Goal: Information Seeking & Learning: Learn about a topic

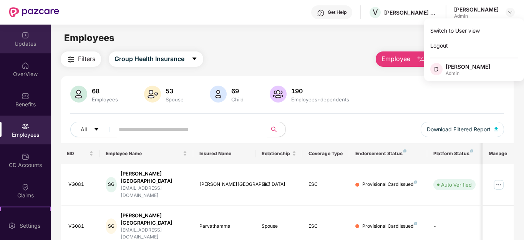
click at [25, 45] on div "Updates" at bounding box center [25, 44] width 51 height 8
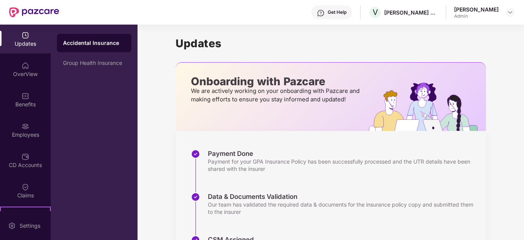
scroll to position [133, 0]
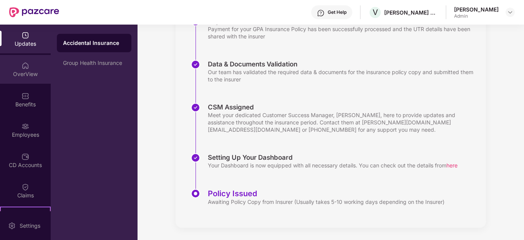
click at [29, 74] on div "OverView" at bounding box center [25, 74] width 51 height 8
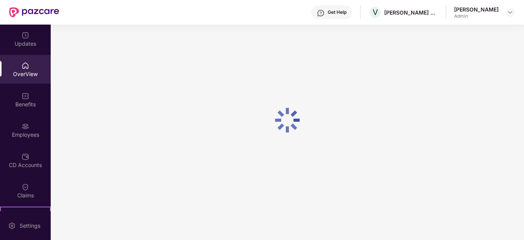
scroll to position [25, 0]
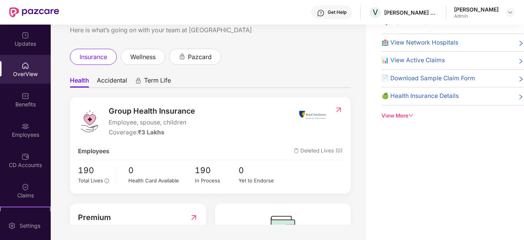
click at [18, 104] on div "Benefits" at bounding box center [25, 105] width 51 height 8
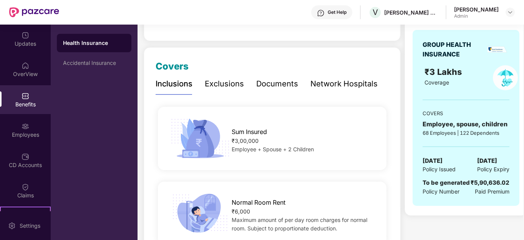
scroll to position [0, 0]
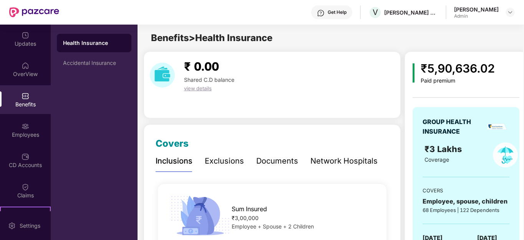
click at [231, 166] on div "Exclusions" at bounding box center [224, 161] width 39 height 12
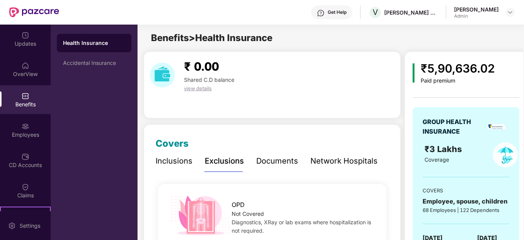
click at [273, 162] on div "Documents" at bounding box center [277, 161] width 42 height 12
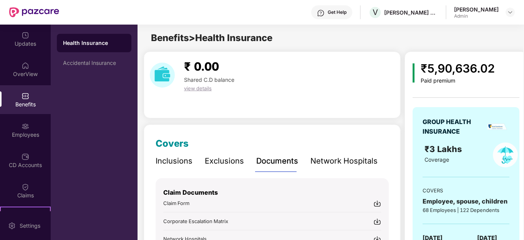
scroll to position [101, 0]
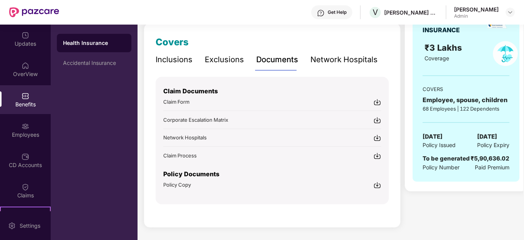
click at [326, 56] on div "Network Hospitals" at bounding box center [343, 60] width 67 height 12
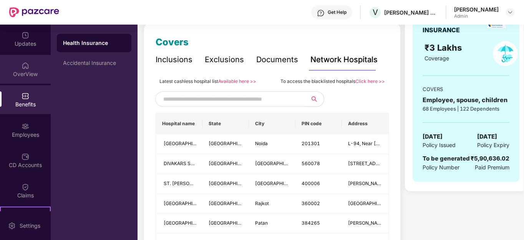
click at [24, 78] on div "OverView" at bounding box center [25, 74] width 51 height 8
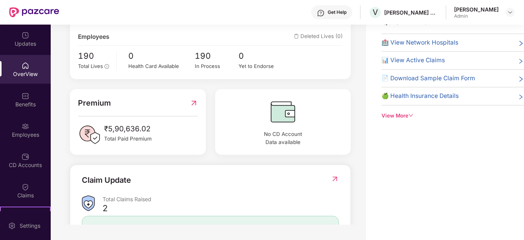
scroll to position [0, 0]
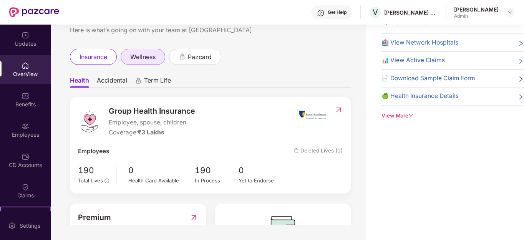
click at [152, 61] on span "wellness" at bounding box center [142, 57] width 25 height 10
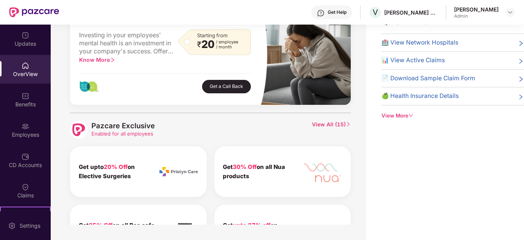
scroll to position [224, 0]
click at [330, 126] on span "View All ( 15 )" at bounding box center [331, 130] width 39 height 18
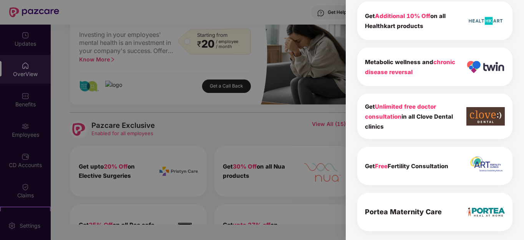
scroll to position [546, 0]
click at [298, 146] on div at bounding box center [262, 120] width 524 height 240
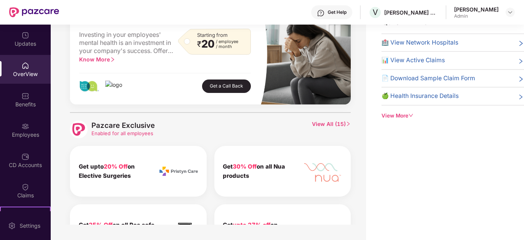
click at [325, 174] on img at bounding box center [323, 171] width 38 height 25
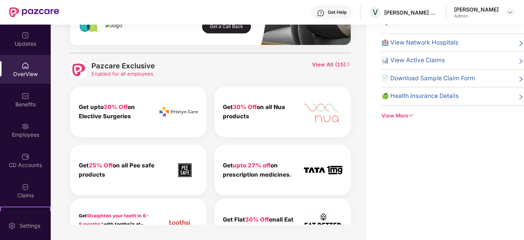
scroll to position [340, 0]
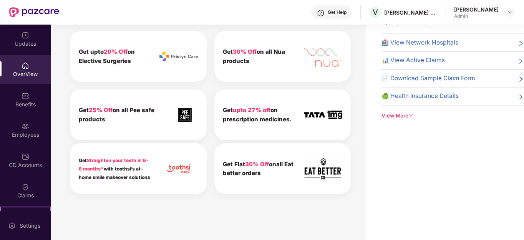
drag, startPoint x: 319, startPoint y: 116, endPoint x: 322, endPoint y: 135, distance: 19.1
click at [319, 116] on img at bounding box center [323, 115] width 38 height 9
click at [324, 167] on img at bounding box center [323, 168] width 38 height 23
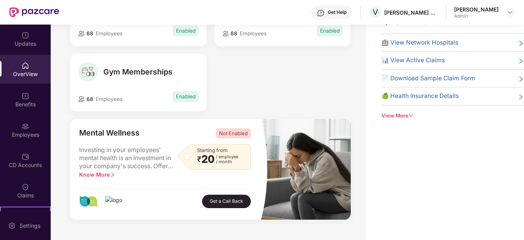
scroll to position [0, 0]
